Goal: Task Accomplishment & Management: Use online tool/utility

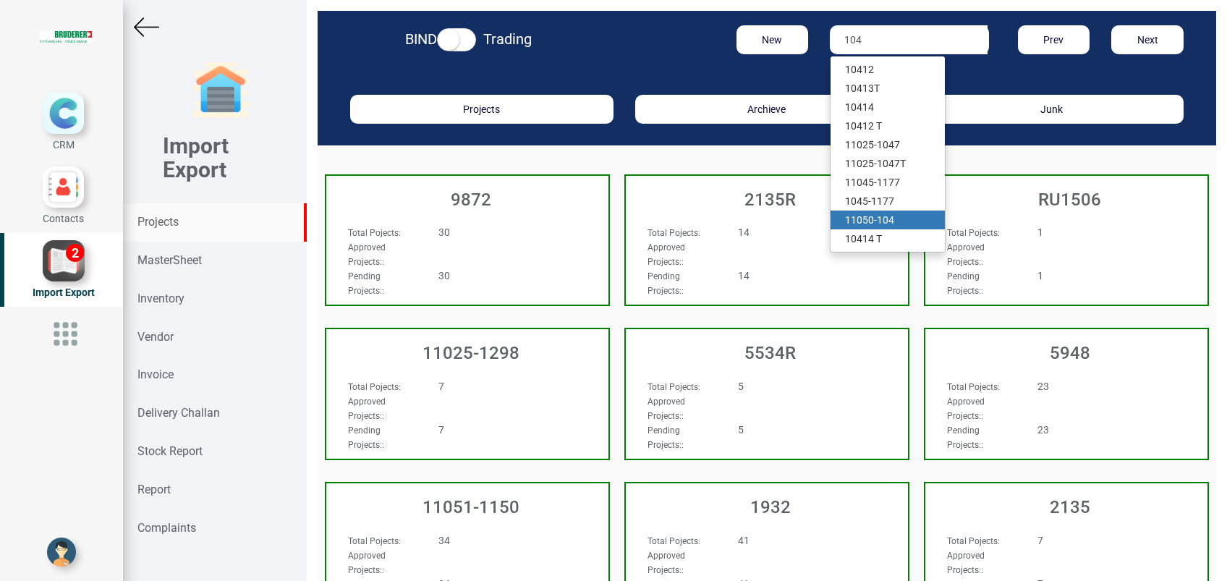
click at [877, 217] on strong "104" at bounding box center [885, 220] width 17 height 12
type input "11050-104"
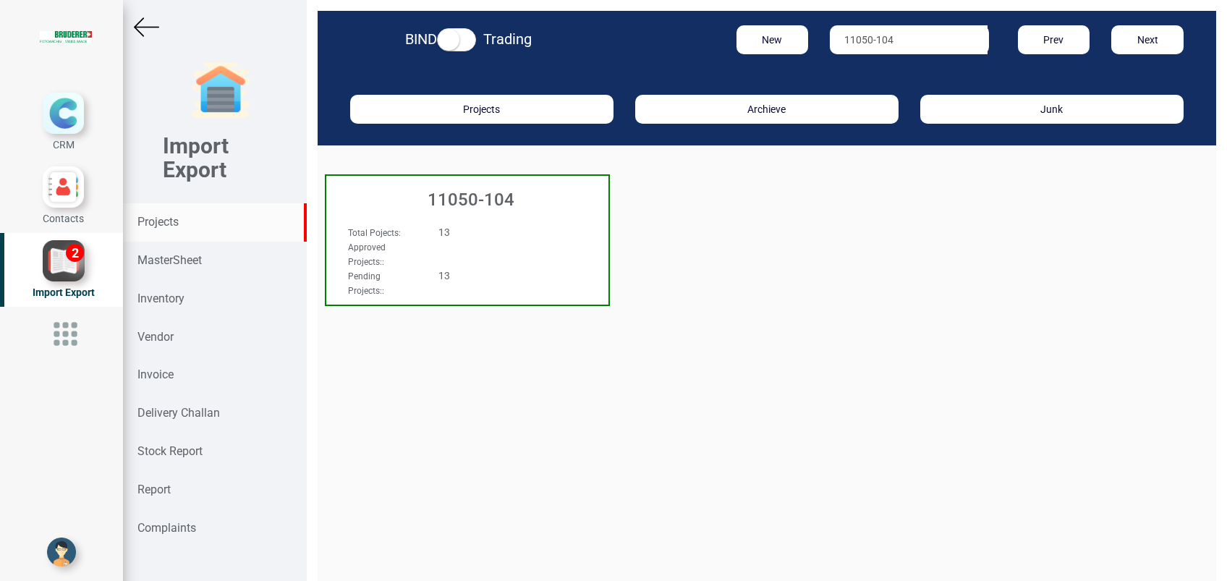
click at [491, 203] on h3 "11050-104" at bounding box center [471, 199] width 275 height 19
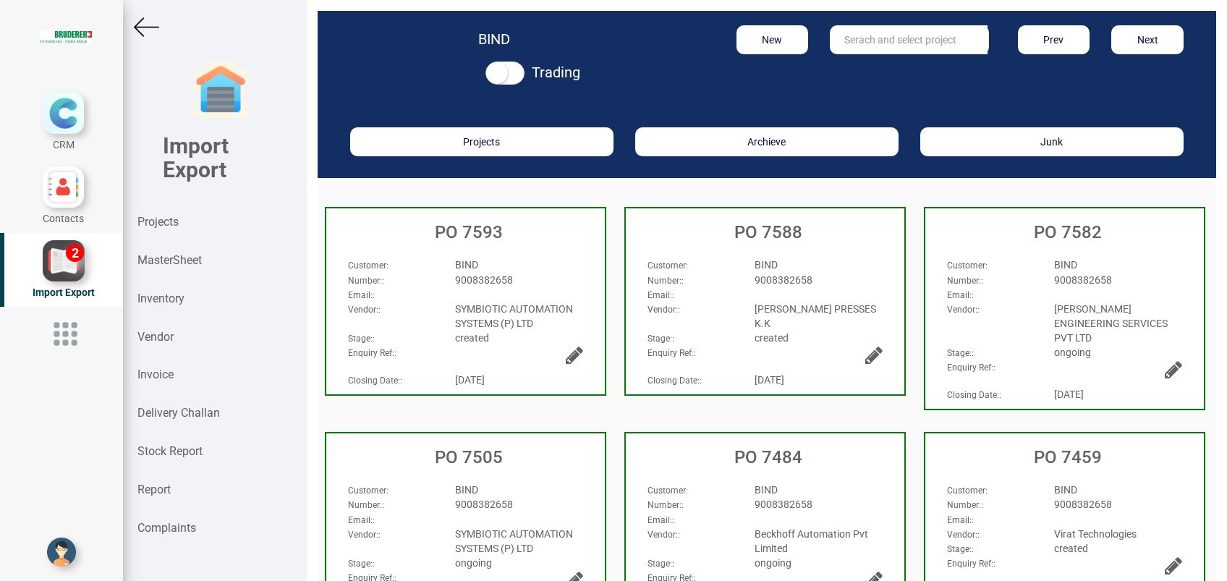
click at [889, 46] on input "text" at bounding box center [909, 39] width 158 height 29
drag, startPoint x: 883, startPoint y: 64, endPoint x: 875, endPoint y: 80, distance: 18.1
click at [883, 64] on link "PO 7458" at bounding box center [888, 69] width 114 height 19
type input "PO 7458"
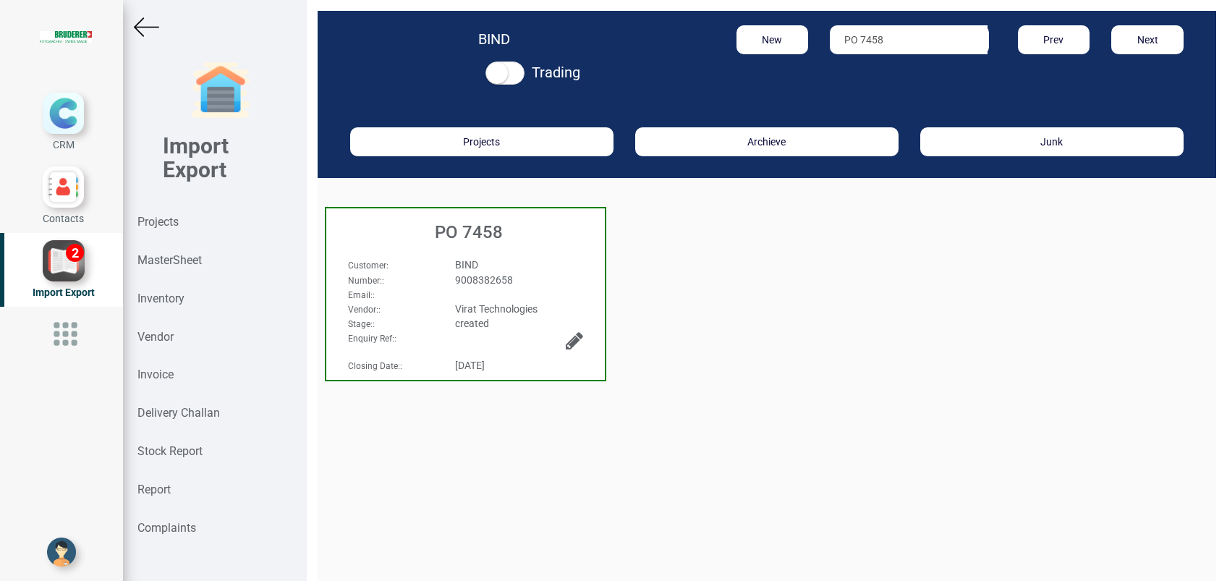
click at [458, 243] on div "PO 7458" at bounding box center [465, 228] width 279 height 41
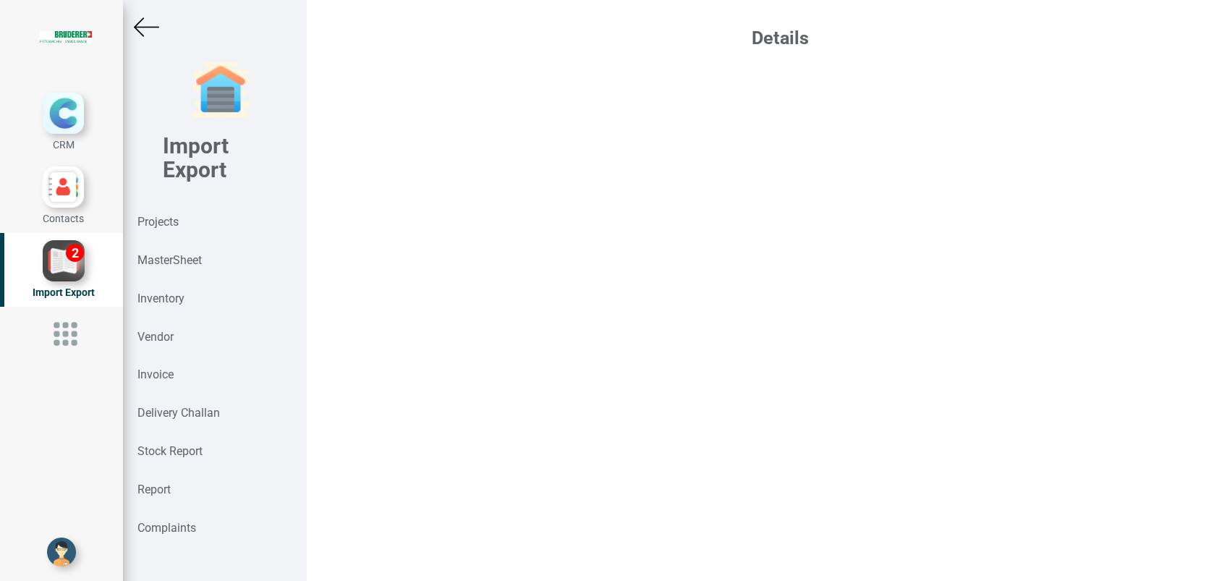
select select "INR"
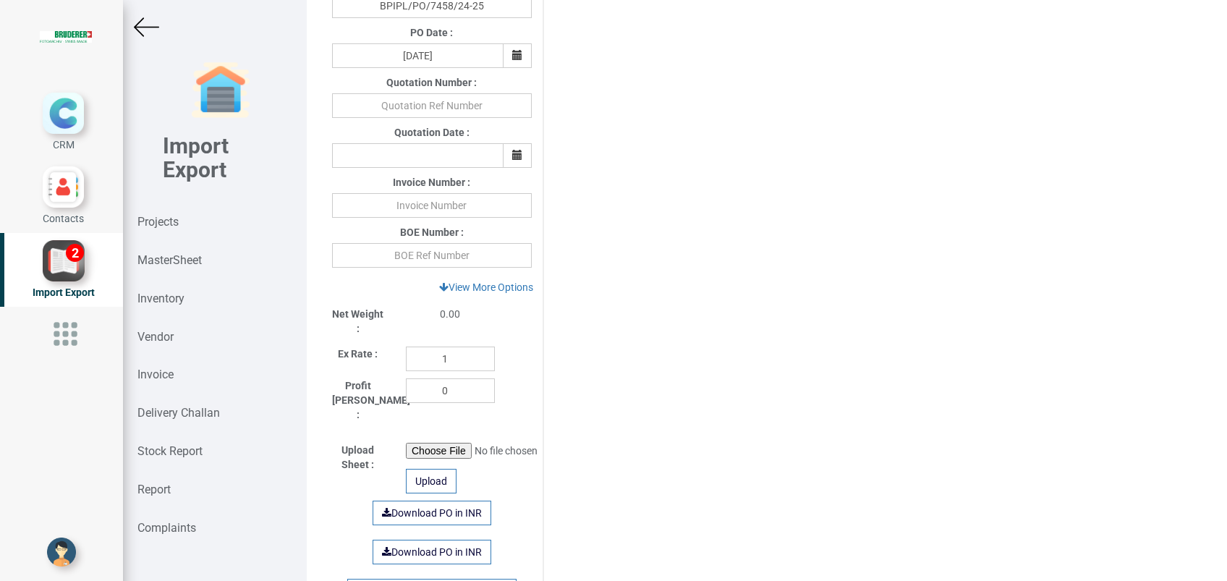
scroll to position [482, 0]
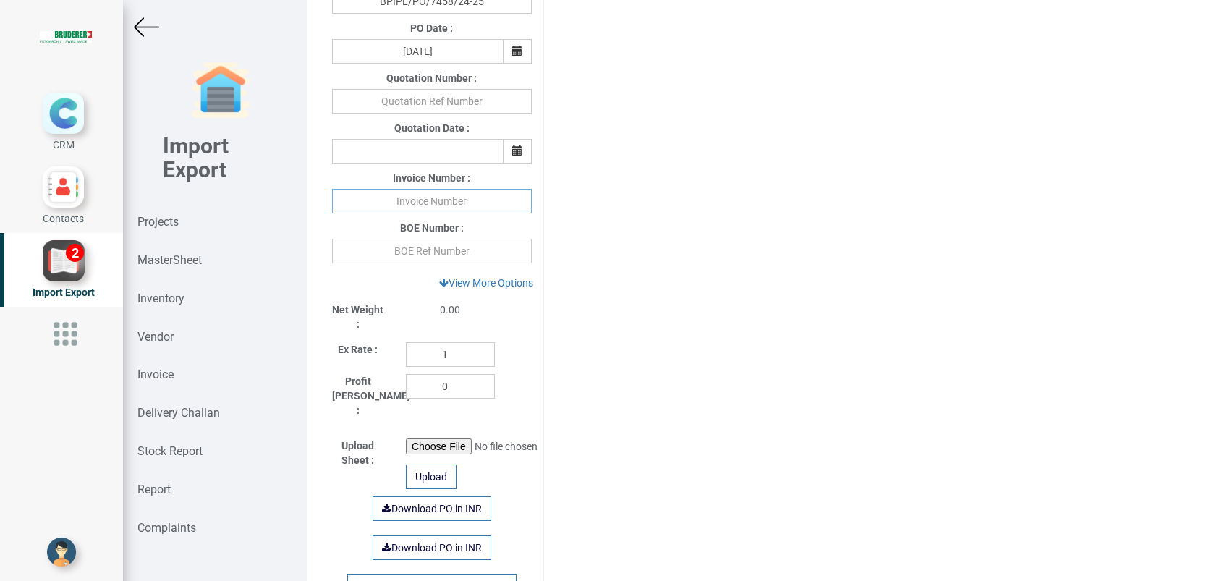
click at [436, 201] on input "text" at bounding box center [432, 201] width 200 height 25
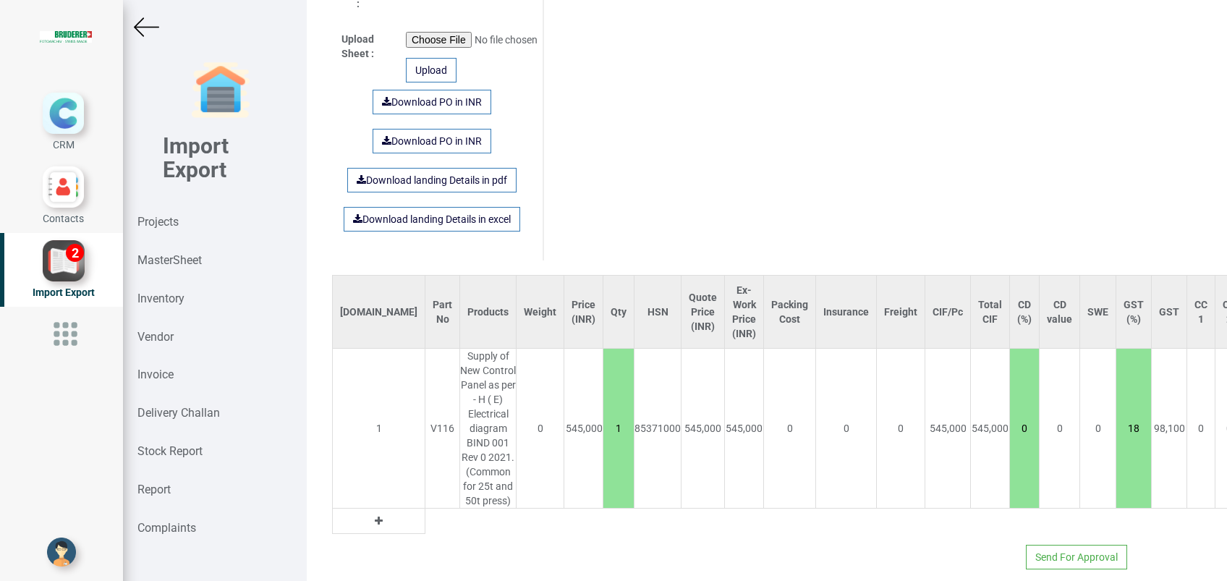
scroll to position [914, 0]
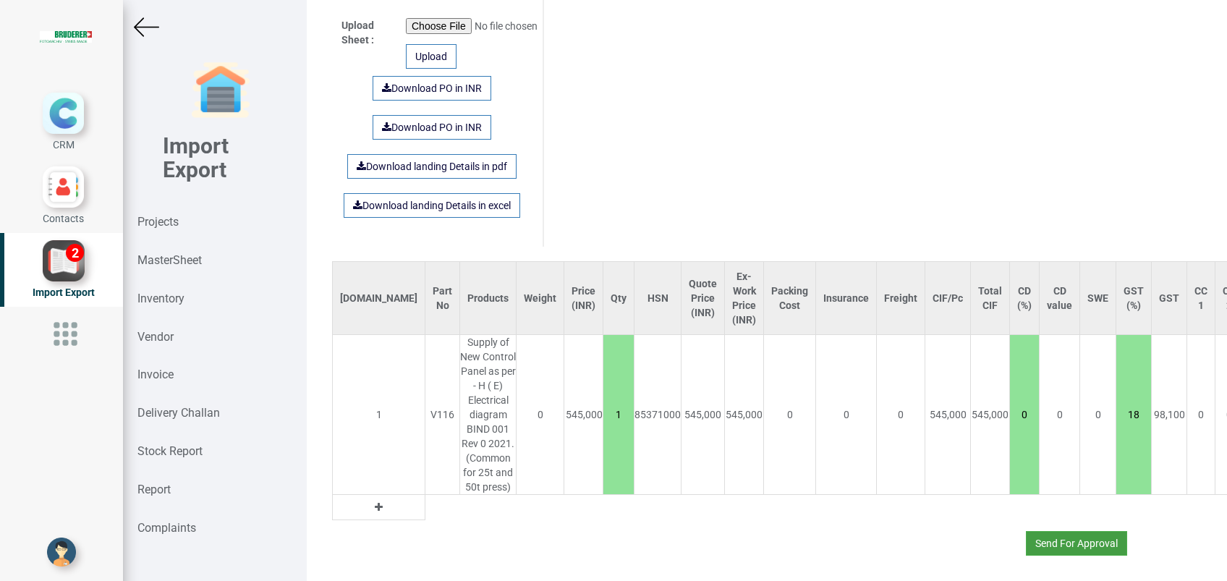
type input "[PHONE_NUMBER][DATE]"
click at [1058, 535] on button "Send For Approval" at bounding box center [1076, 543] width 101 height 25
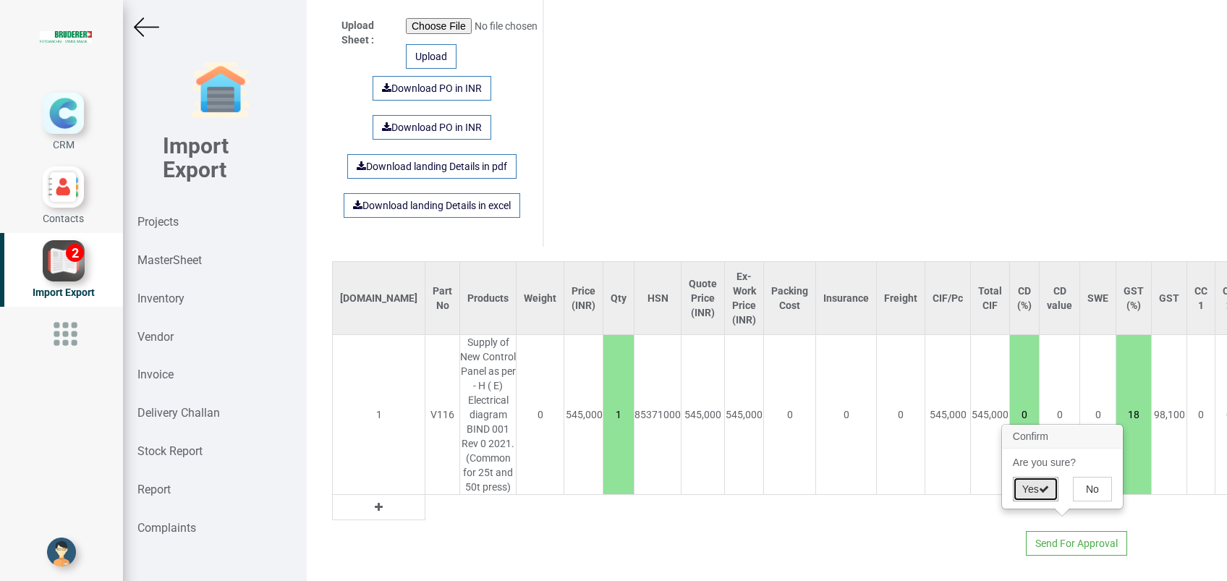
click at [1024, 487] on button "Yes" at bounding box center [1036, 489] width 46 height 25
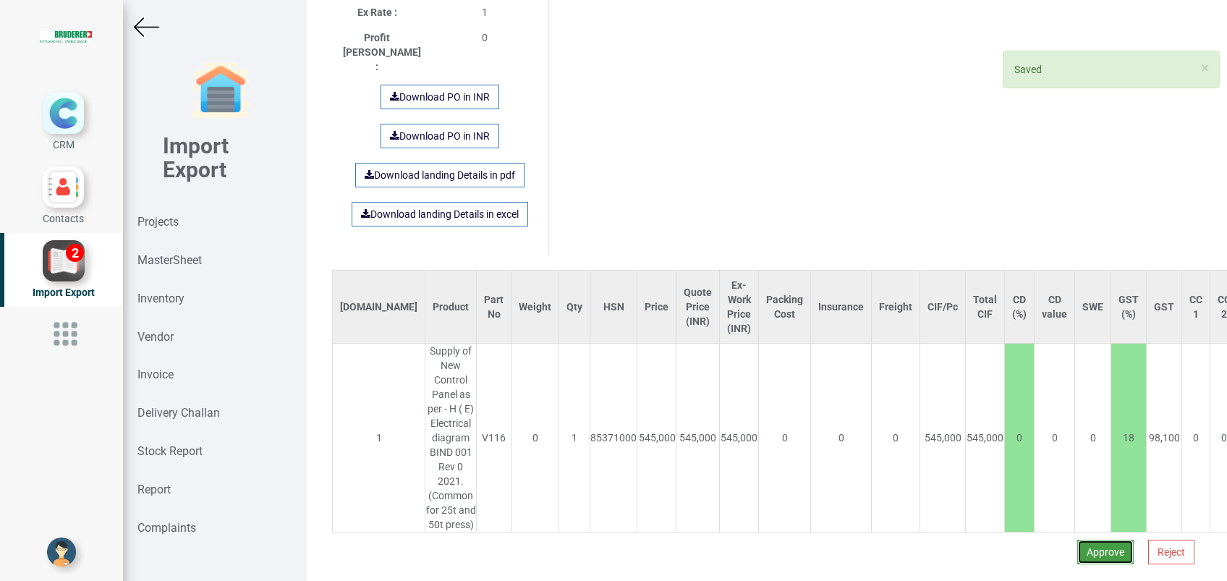
click at [1085, 540] on button "Approve" at bounding box center [1105, 552] width 56 height 25
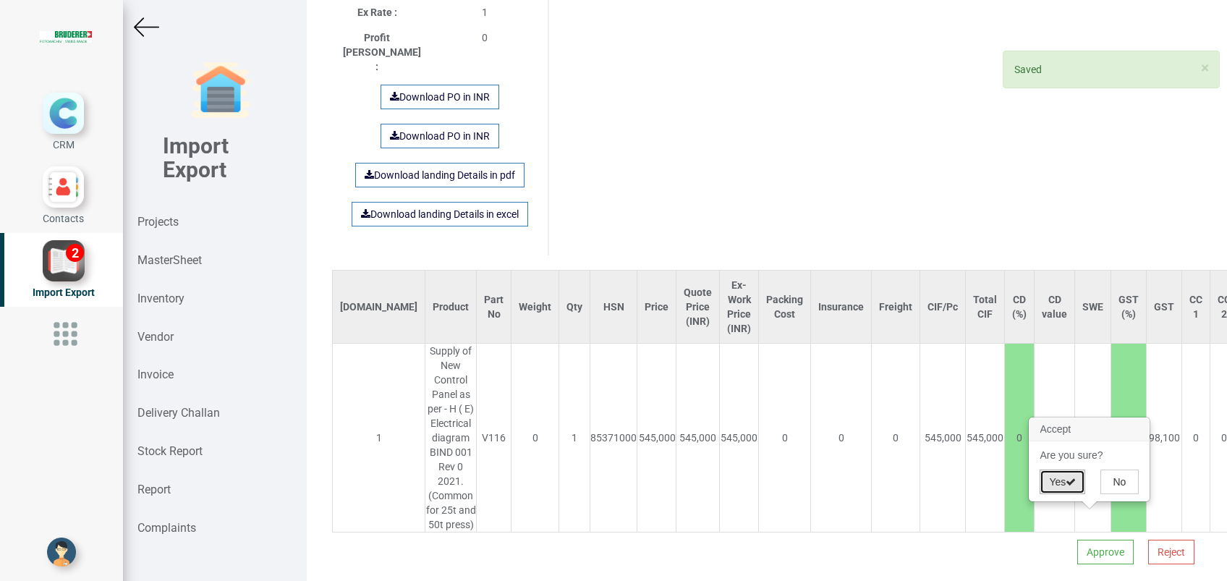
click at [1065, 486] on button "Yes" at bounding box center [1063, 482] width 46 height 25
select select "INR"
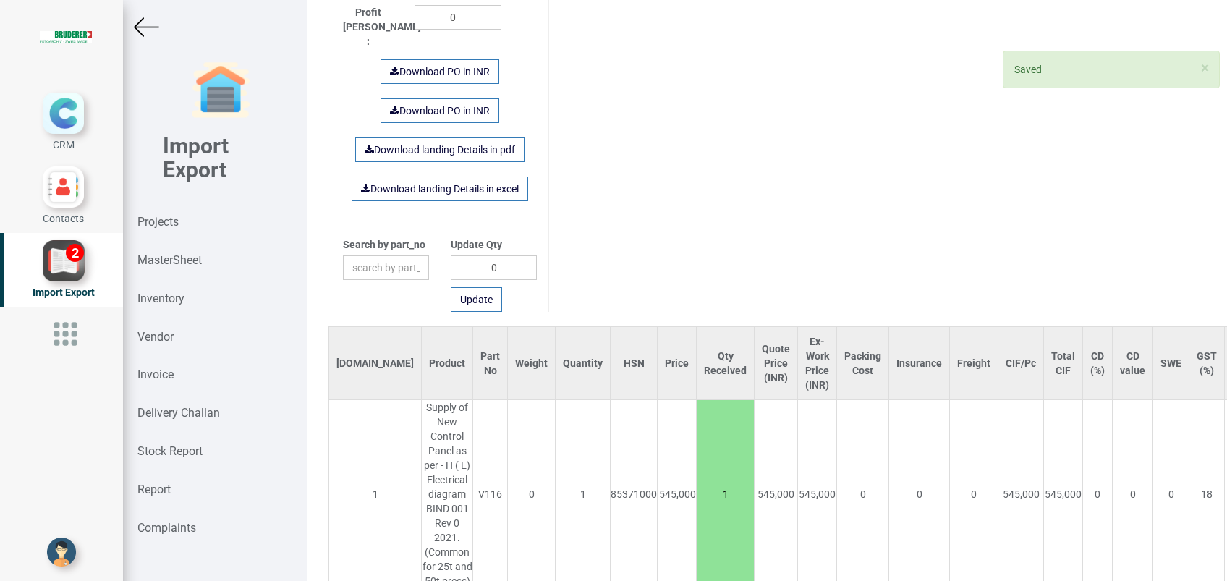
scroll to position [904, 0]
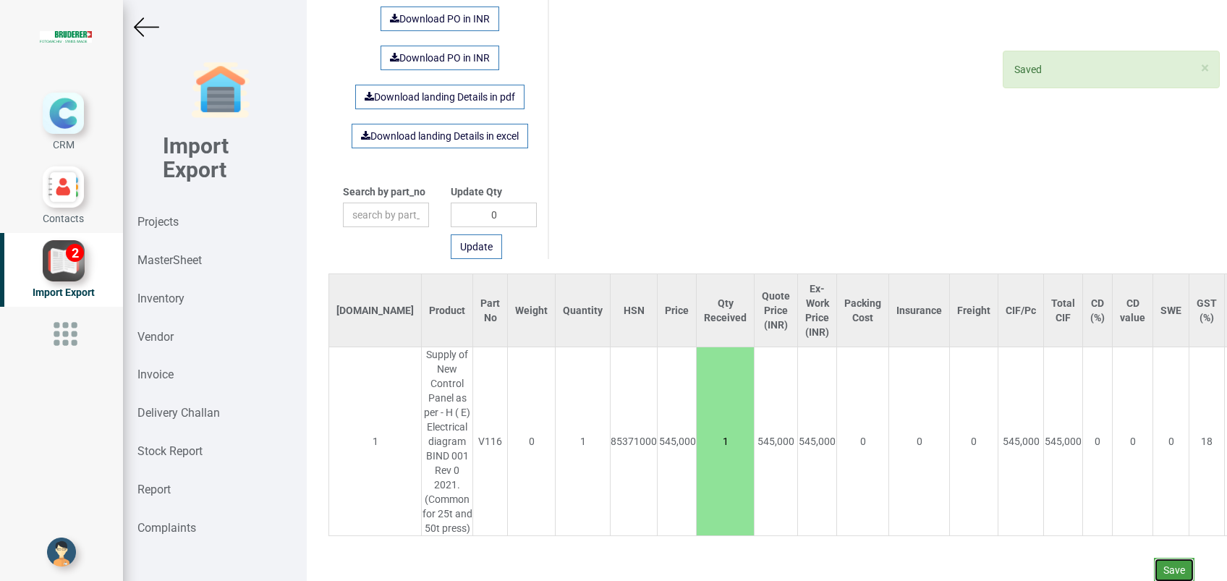
click at [1154, 558] on button "Save" at bounding box center [1174, 570] width 41 height 25
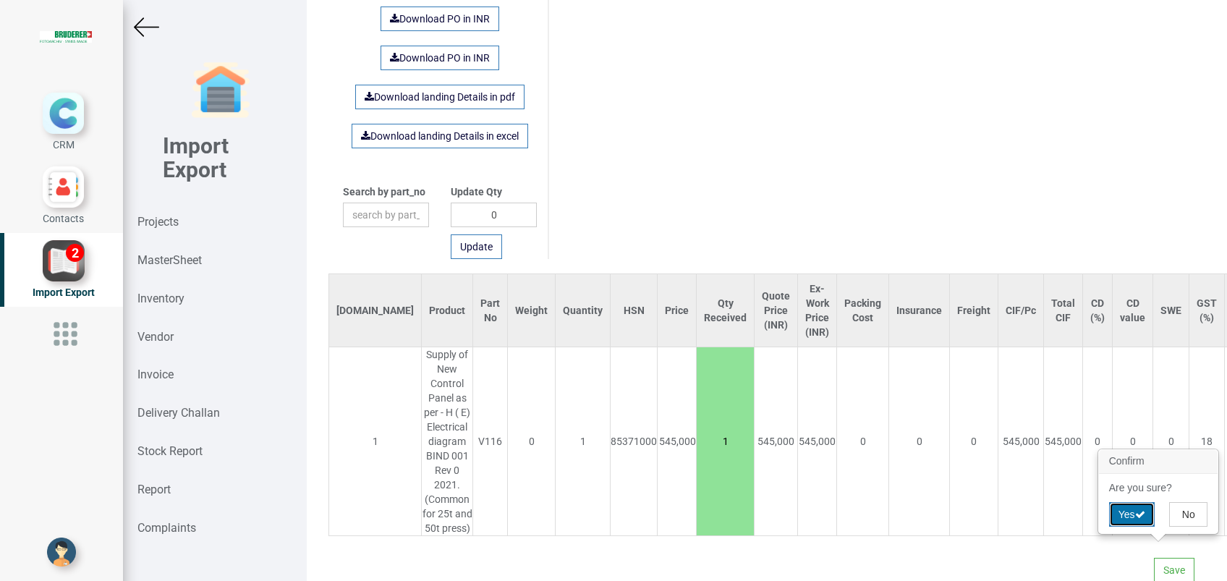
click at [1132, 517] on button "Yes" at bounding box center [1132, 514] width 46 height 25
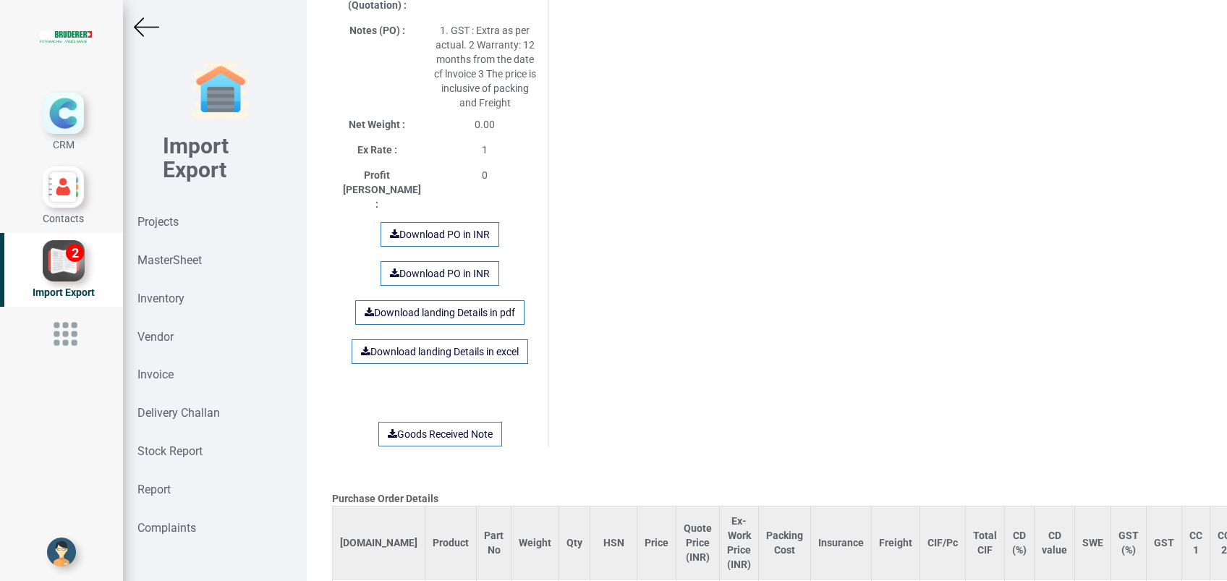
scroll to position [1243, 0]
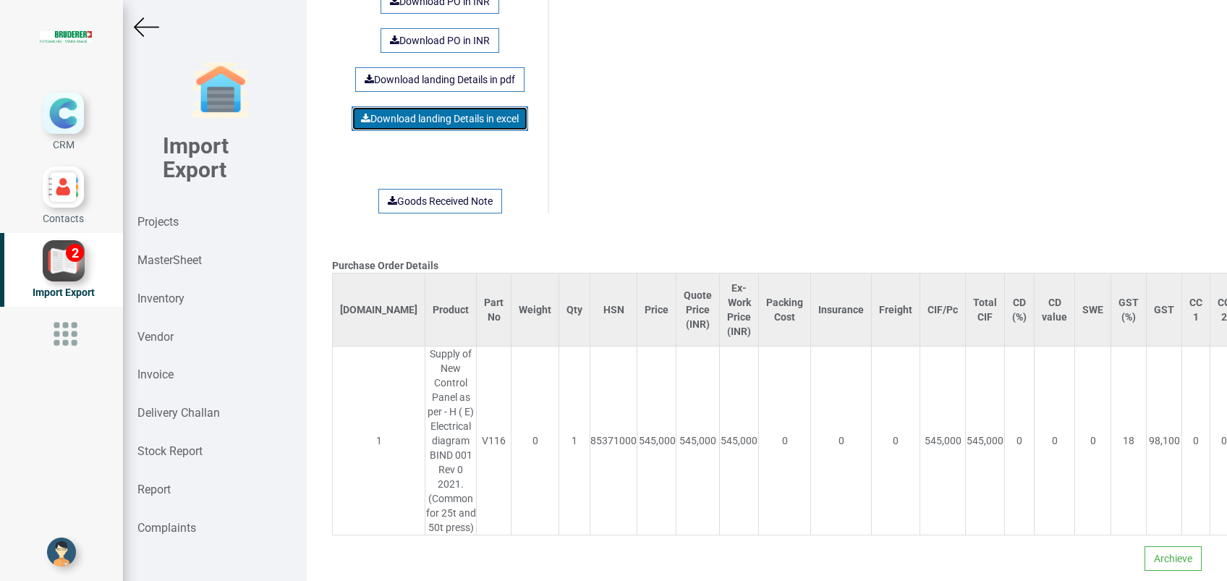
click at [437, 106] on link "Download landing Details in excel" at bounding box center [440, 118] width 177 height 25
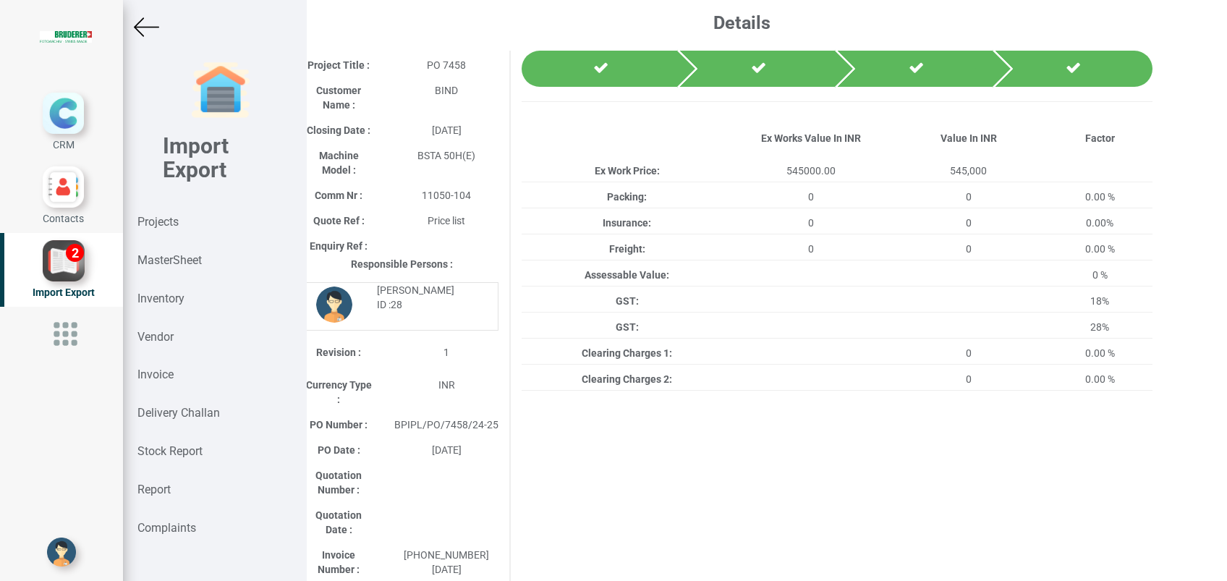
scroll to position [0, 38]
